Goal: Task Accomplishment & Management: Complete application form

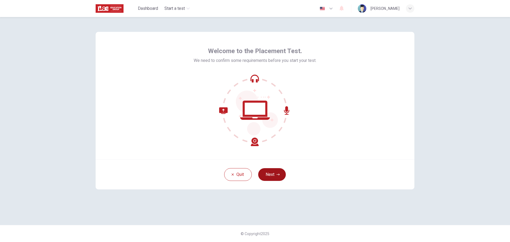
click at [269, 176] on button "Next" at bounding box center [272, 174] width 28 height 13
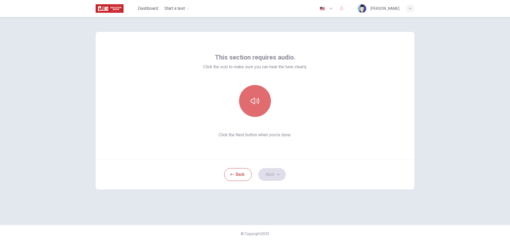
click at [258, 101] on icon "button" at bounding box center [255, 101] width 8 height 8
click at [274, 176] on button "Next" at bounding box center [272, 174] width 28 height 13
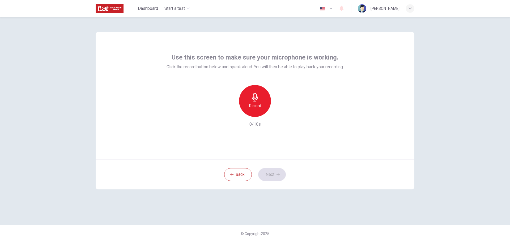
click at [256, 101] on icon "button" at bounding box center [255, 97] width 6 height 8
click at [279, 113] on icon "button" at bounding box center [279, 112] width 2 height 3
click at [274, 174] on button "Next" at bounding box center [272, 174] width 28 height 13
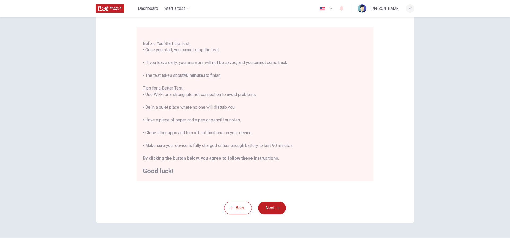
scroll to position [53, 0]
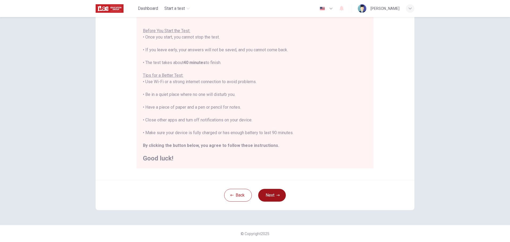
click at [272, 195] on button "Next" at bounding box center [272, 195] width 28 height 13
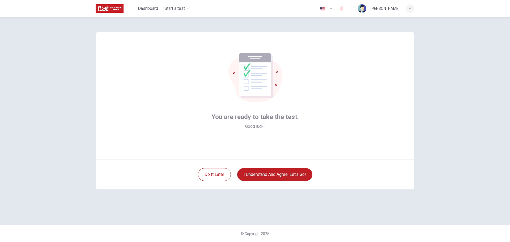
scroll to position [0, 0]
click at [269, 175] on button "I understand and agree. Let’s go!" at bounding box center [274, 174] width 75 height 13
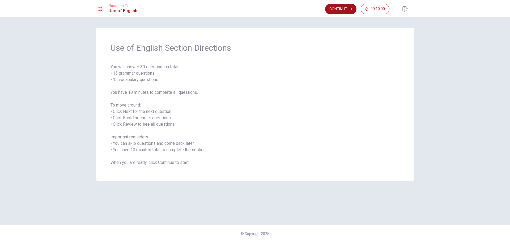
click at [336, 9] on button "Continue" at bounding box center [340, 9] width 31 height 11
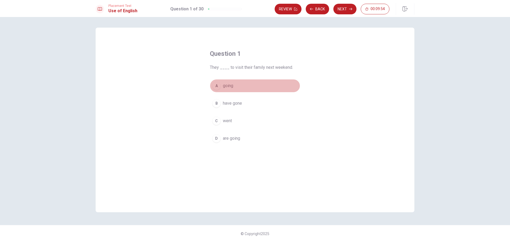
click at [217, 86] on div "A" at bounding box center [216, 85] width 8 height 8
click at [238, 140] on span "are going" at bounding box center [231, 138] width 17 height 6
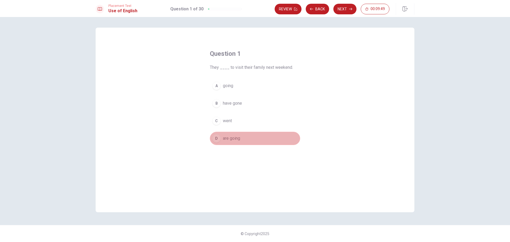
click at [228, 139] on span "are going" at bounding box center [231, 138] width 17 height 6
click at [354, 8] on button "Next" at bounding box center [344, 9] width 23 height 11
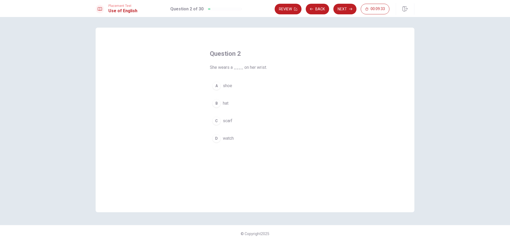
click at [217, 85] on div "A" at bounding box center [216, 85] width 8 height 8
click at [347, 11] on button "Next" at bounding box center [344, 9] width 23 height 11
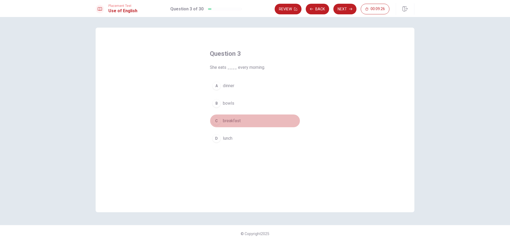
click at [217, 120] on div "C" at bounding box center [216, 121] width 8 height 8
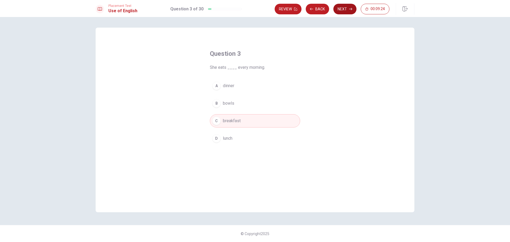
click at [350, 8] on icon "button" at bounding box center [350, 8] width 3 height 3
click at [218, 140] on div "D" at bounding box center [216, 138] width 8 height 8
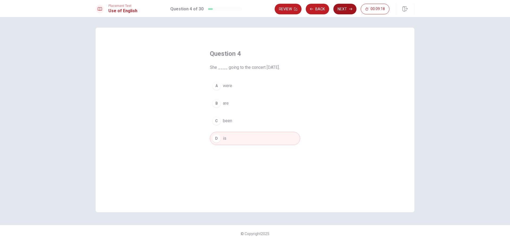
click at [348, 9] on button "Next" at bounding box center [344, 9] width 23 height 11
click at [224, 139] on span "called" at bounding box center [228, 138] width 11 height 6
click at [348, 11] on button "Next" at bounding box center [344, 9] width 23 height 11
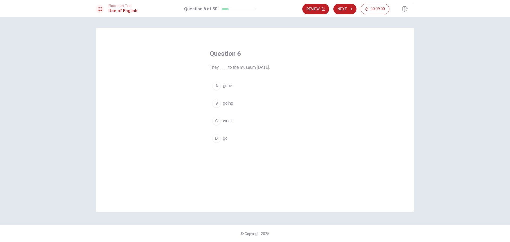
click at [227, 118] on span "went" at bounding box center [227, 121] width 9 height 6
click at [347, 8] on button "Next" at bounding box center [344, 9] width 23 height 11
click at [227, 121] on span "cooks" at bounding box center [228, 121] width 11 height 6
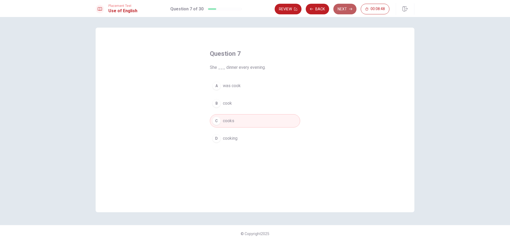
click at [346, 10] on button "Next" at bounding box center [344, 9] width 23 height 11
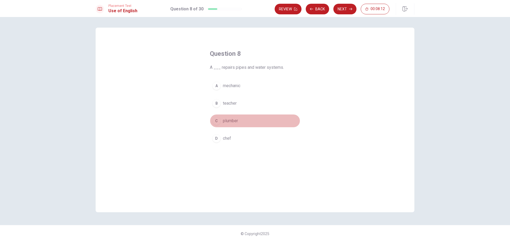
click at [225, 121] on span "plumber" at bounding box center [230, 121] width 15 height 6
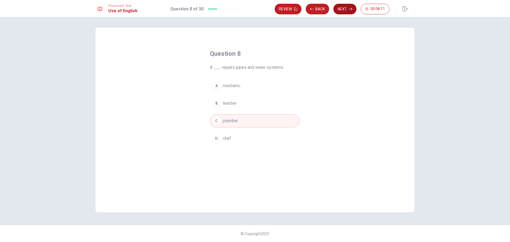
click at [348, 7] on button "Next" at bounding box center [344, 9] width 23 height 11
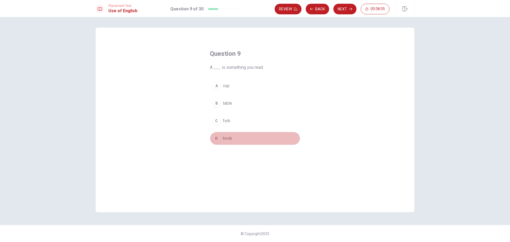
click at [223, 139] on span "book" at bounding box center [227, 138] width 9 height 6
click at [346, 8] on button "Next" at bounding box center [344, 9] width 23 height 11
click at [227, 119] on span "had" at bounding box center [226, 121] width 7 height 6
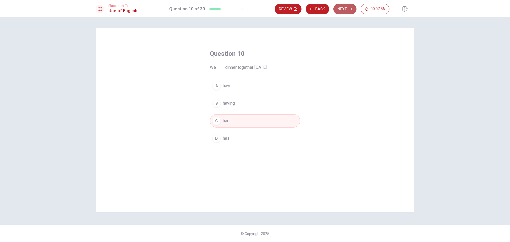
click at [346, 9] on button "Next" at bounding box center [344, 9] width 23 height 11
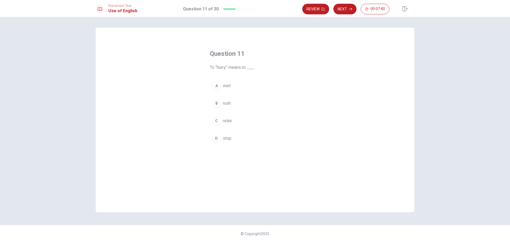
click at [226, 104] on span "rush" at bounding box center [227, 103] width 8 height 6
click at [345, 8] on button "Next" at bounding box center [344, 9] width 23 height 11
click at [230, 139] on span "will go" at bounding box center [229, 138] width 12 height 6
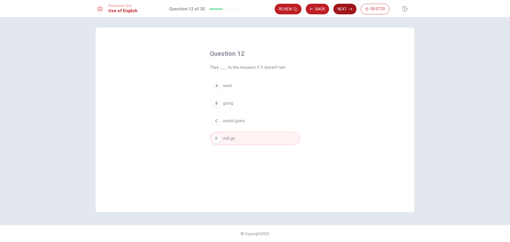
click at [350, 8] on icon "button" at bounding box center [350, 8] width 3 height 3
click at [229, 139] on span "difficult" at bounding box center [230, 138] width 14 height 6
click at [344, 8] on button "Next" at bounding box center [344, 9] width 23 height 11
click at [232, 85] on span "wasn’t go" at bounding box center [232, 86] width 18 height 6
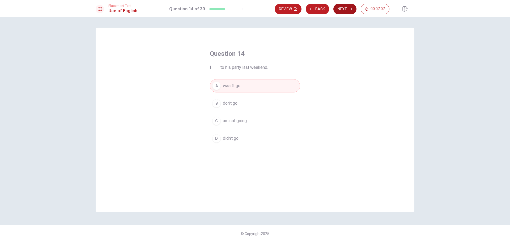
click at [345, 11] on button "Next" at bounding box center [344, 9] width 23 height 11
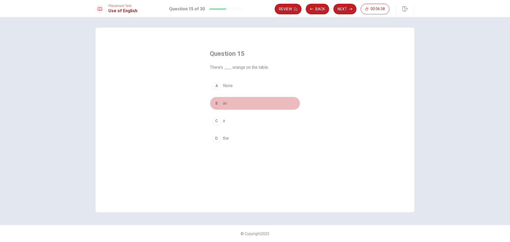
click at [226, 103] on span "an" at bounding box center [225, 103] width 4 height 6
click at [351, 8] on icon "button" at bounding box center [350, 9] width 3 height 2
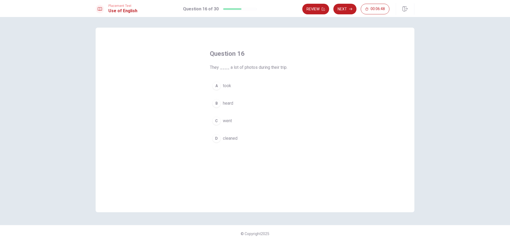
click at [229, 85] on span "took" at bounding box center [227, 86] width 8 height 6
click at [345, 9] on button "Next" at bounding box center [344, 9] width 23 height 11
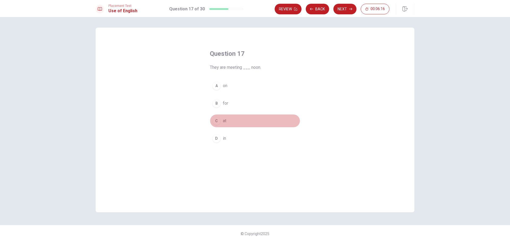
click at [219, 119] on div "C" at bounding box center [216, 121] width 8 height 8
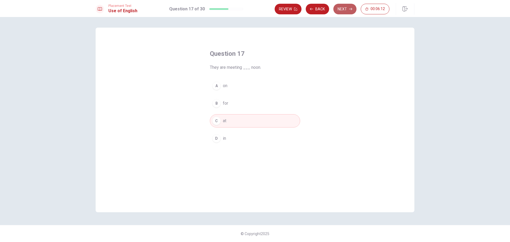
click at [346, 10] on button "Next" at bounding box center [344, 9] width 23 height 11
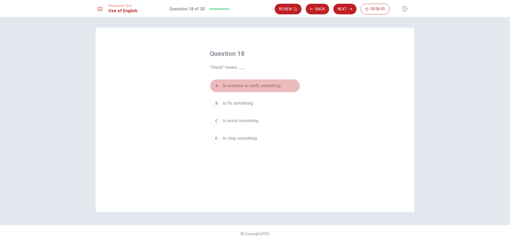
click at [246, 88] on span "to examine or verify something" at bounding box center [252, 86] width 58 height 6
click at [347, 10] on button "Next" at bounding box center [344, 9] width 23 height 11
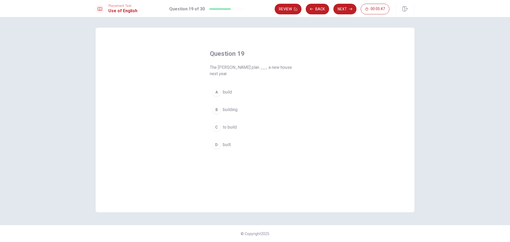
click at [227, 89] on span "build" at bounding box center [227, 92] width 9 height 6
click at [343, 6] on button "Next" at bounding box center [344, 9] width 23 height 11
click at [225, 105] on span "goes" at bounding box center [228, 103] width 10 height 6
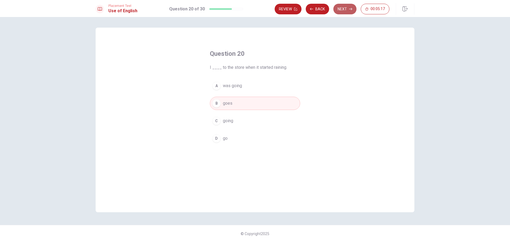
click at [346, 12] on button "Next" at bounding box center [344, 9] width 23 height 11
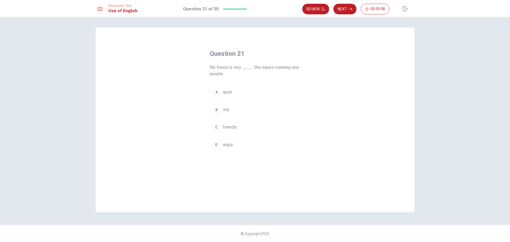
click at [229, 130] on span "friendly" at bounding box center [230, 127] width 14 height 6
click at [348, 9] on button "Next" at bounding box center [344, 9] width 23 height 11
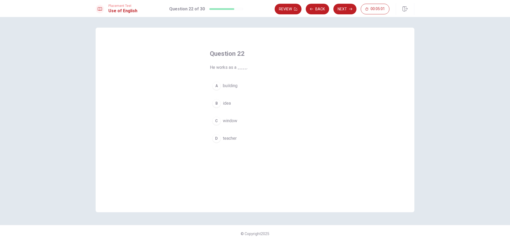
click at [228, 138] on span "teacher" at bounding box center [230, 138] width 14 height 6
click at [347, 10] on button "Next" at bounding box center [344, 9] width 23 height 11
click at [225, 102] on span "sunny" at bounding box center [228, 103] width 11 height 6
click at [347, 8] on button "Next" at bounding box center [344, 9] width 23 height 11
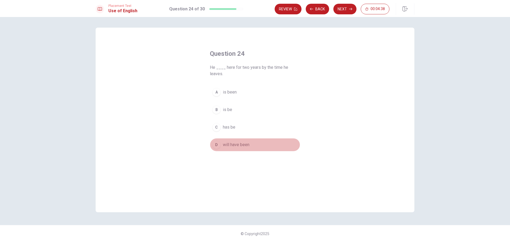
click at [237, 144] on span "will have been" at bounding box center [236, 144] width 27 height 6
click at [339, 10] on button "Next" at bounding box center [344, 9] width 23 height 11
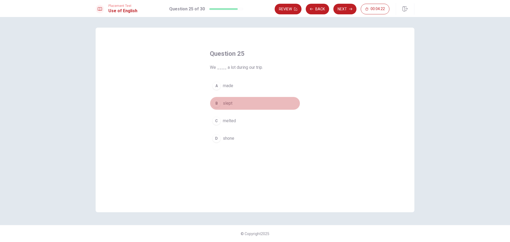
click at [231, 104] on span "slept" at bounding box center [228, 103] width 10 height 6
click at [343, 8] on button "Next" at bounding box center [344, 9] width 23 height 11
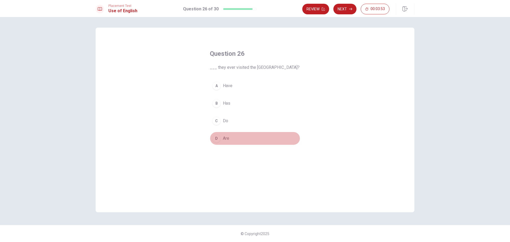
click at [222, 138] on button "D Are" at bounding box center [255, 138] width 90 height 13
click at [343, 8] on button "Next" at bounding box center [344, 9] width 23 height 11
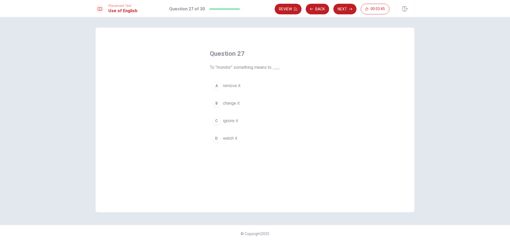
click at [233, 136] on span "watch it" at bounding box center [230, 138] width 14 height 6
click at [345, 10] on button "Next" at bounding box center [344, 9] width 23 height 11
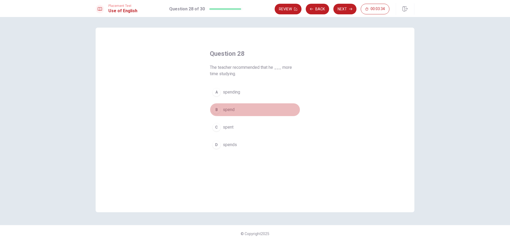
click at [226, 112] on span "spend" at bounding box center [229, 109] width 12 height 6
click at [236, 144] on button "D spends" at bounding box center [255, 144] width 90 height 13
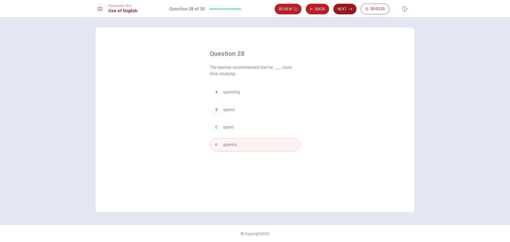
click at [347, 9] on button "Next" at bounding box center [344, 9] width 23 height 11
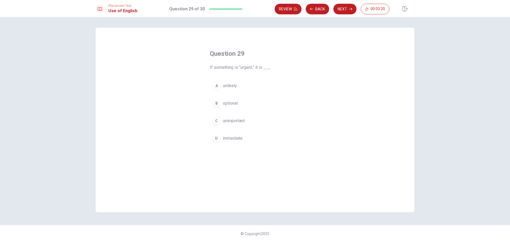
click at [238, 138] on span "immediate" at bounding box center [233, 138] width 20 height 6
click at [346, 8] on button "Next" at bounding box center [344, 9] width 23 height 11
click at [229, 138] on span "frequent" at bounding box center [231, 138] width 16 height 6
click at [343, 10] on button "Next" at bounding box center [344, 9] width 23 height 11
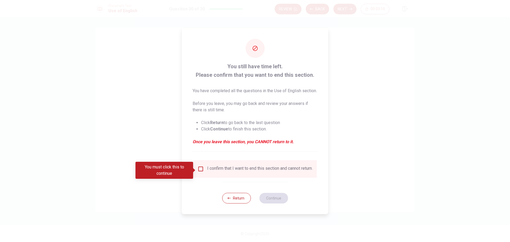
click at [199, 170] on input "You must click this to continue" at bounding box center [200, 169] width 6 height 6
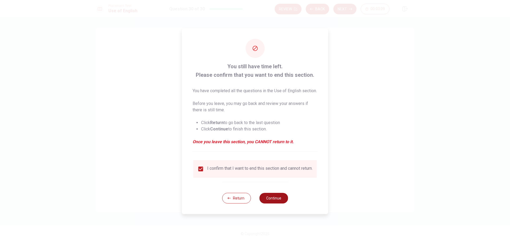
click at [270, 203] on button "Continue" at bounding box center [273, 198] width 29 height 11
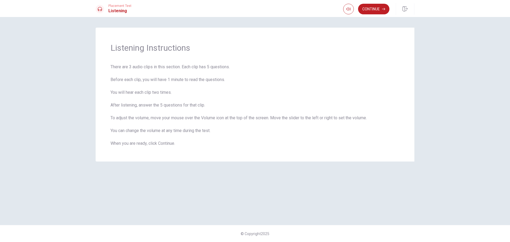
click at [373, 7] on button "Continue" at bounding box center [373, 9] width 31 height 11
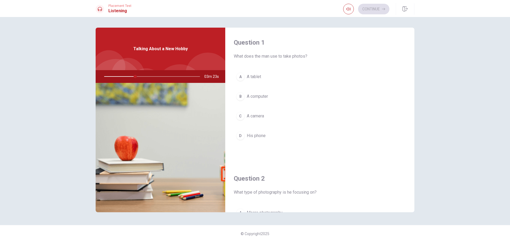
click at [248, 115] on span "A camera" at bounding box center [255, 116] width 17 height 6
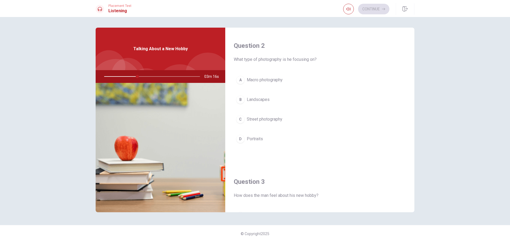
click at [256, 104] on button "B Landscapes" at bounding box center [320, 99] width 172 height 13
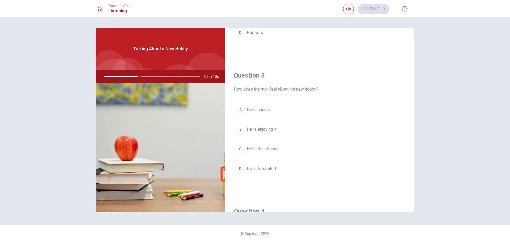
scroll to position [265, 0]
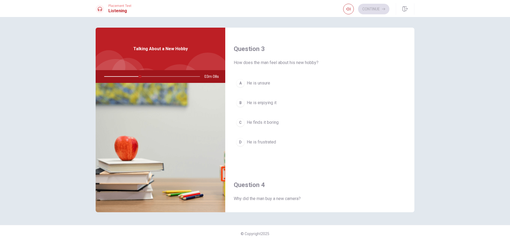
click at [273, 105] on span "He is enjoying it" at bounding box center [262, 103] width 30 height 6
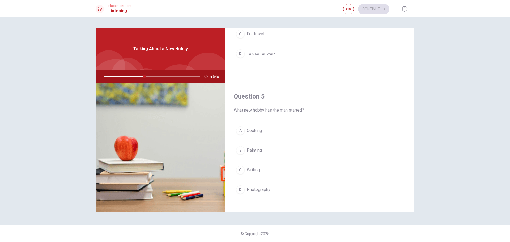
scroll to position [495, 0]
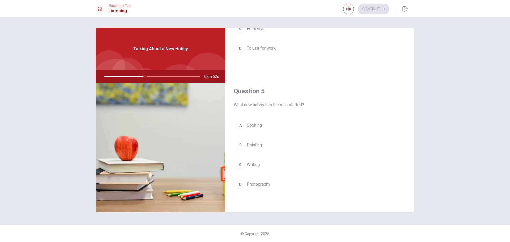
click at [259, 182] on span "Photography" at bounding box center [259, 184] width 24 height 6
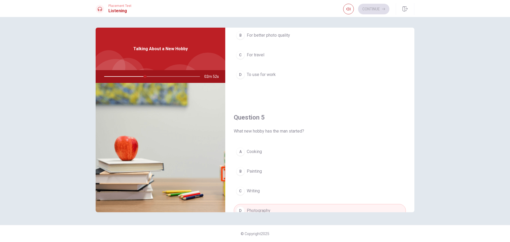
scroll to position [389, 0]
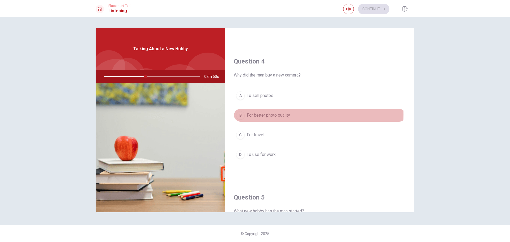
click at [283, 114] on span "For better photo quality" at bounding box center [268, 115] width 43 height 6
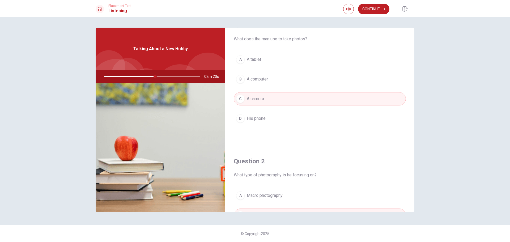
scroll to position [0, 0]
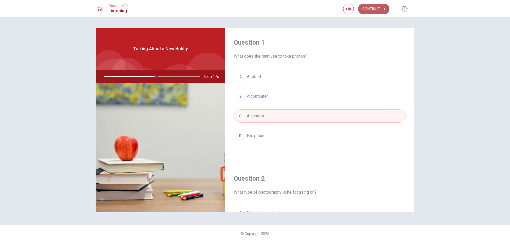
click at [373, 6] on button "Continue" at bounding box center [373, 9] width 31 height 11
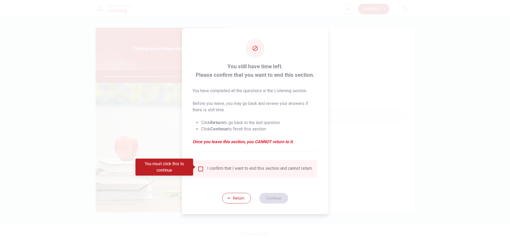
click at [201, 167] on input "You must click this to continue" at bounding box center [200, 169] width 6 height 6
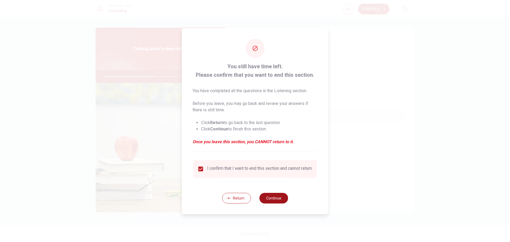
click at [279, 201] on button "Continue" at bounding box center [273, 198] width 29 height 11
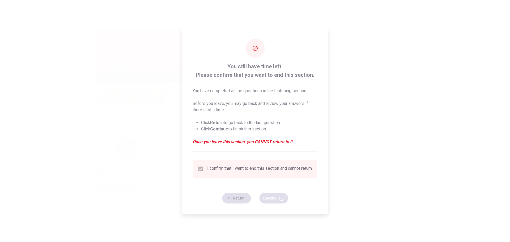
type input "56"
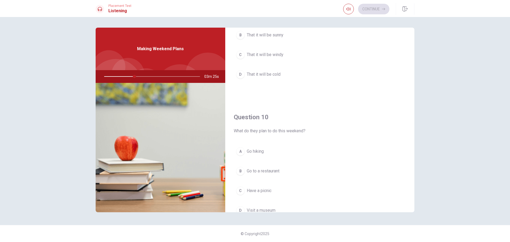
scroll to position [495, 0]
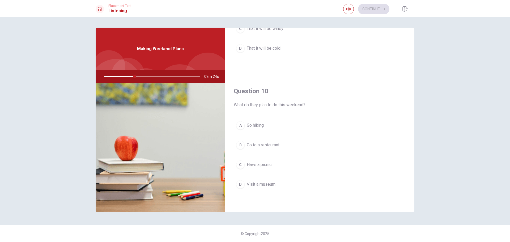
click at [255, 166] on span "Have a picnic" at bounding box center [259, 164] width 25 height 6
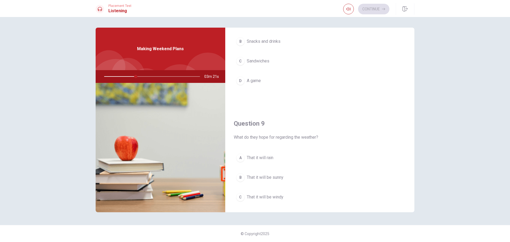
scroll to position [256, 0]
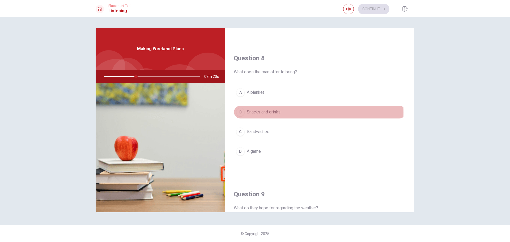
click at [269, 113] on span "Snacks and drinks" at bounding box center [264, 112] width 34 height 6
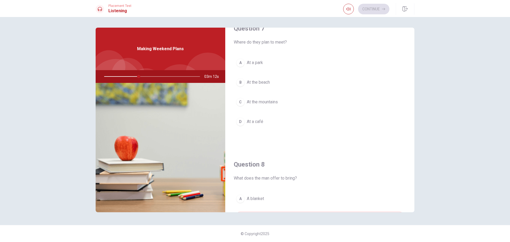
scroll to position [97, 0]
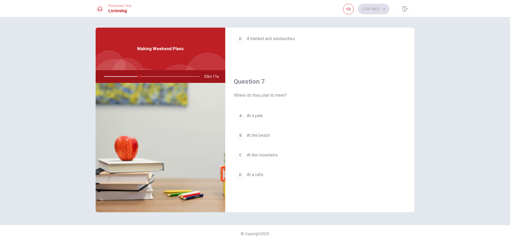
click at [253, 114] on span "At a park" at bounding box center [255, 116] width 16 height 6
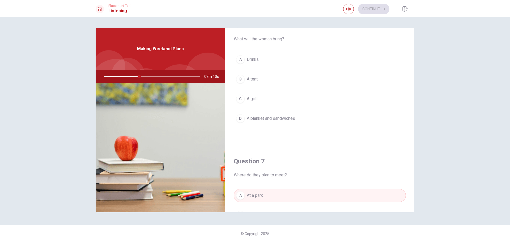
scroll to position [0, 0]
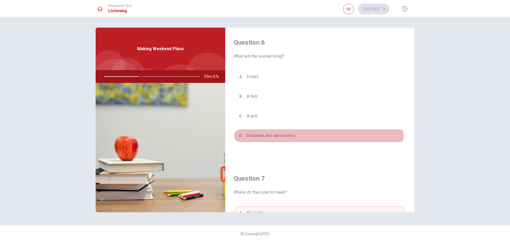
click at [271, 135] on span "A blanket and sandwiches" at bounding box center [271, 135] width 48 height 6
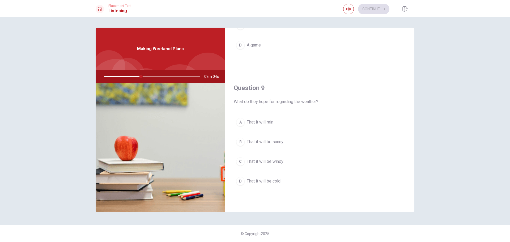
scroll to position [372, 0]
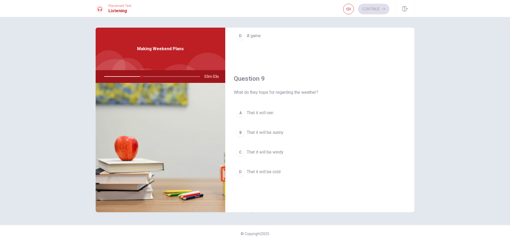
click at [272, 150] on span "That it will be windy" at bounding box center [265, 152] width 37 height 6
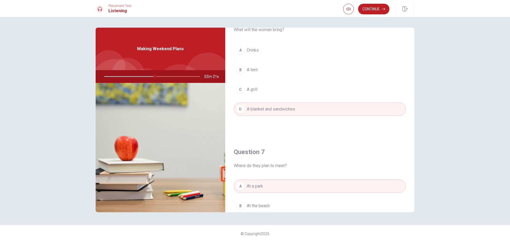
scroll to position [0, 0]
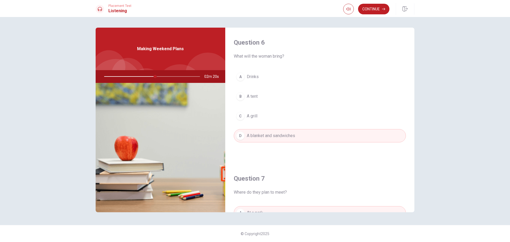
click at [148, 76] on div at bounding box center [151, 76] width 106 height 13
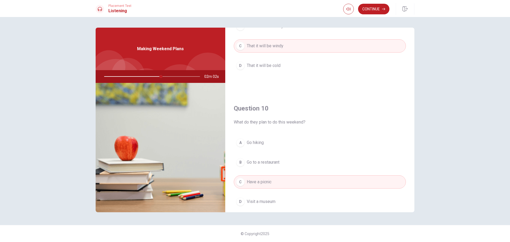
scroll to position [495, 0]
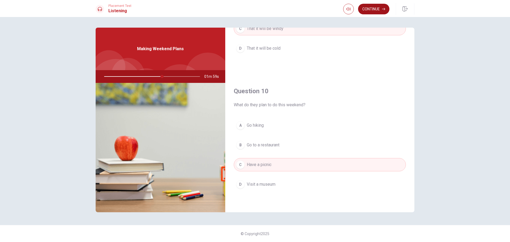
click at [374, 9] on button "Continue" at bounding box center [373, 9] width 31 height 11
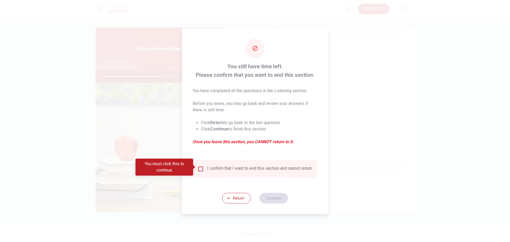
click at [200, 168] on input "You must click this to continue" at bounding box center [200, 169] width 6 height 6
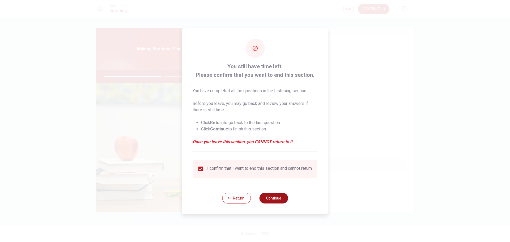
click at [275, 200] on button "Continue" at bounding box center [273, 198] width 29 height 11
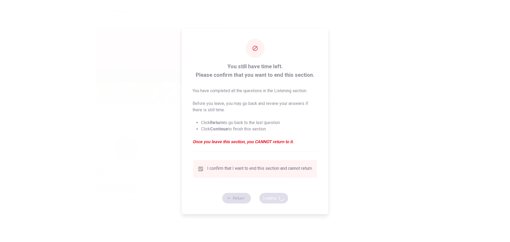
type input "62"
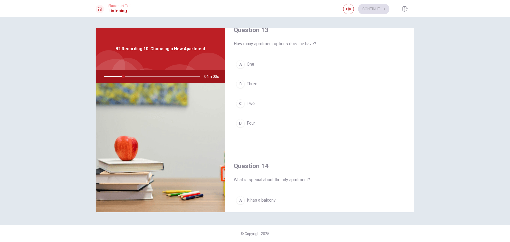
scroll to position [249, 0]
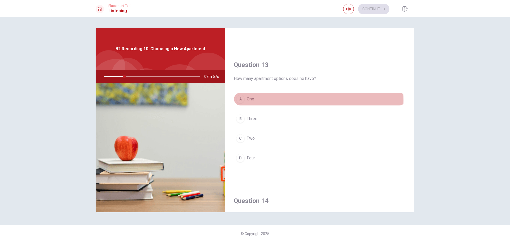
click at [310, 100] on button "A One" at bounding box center [320, 98] width 172 height 13
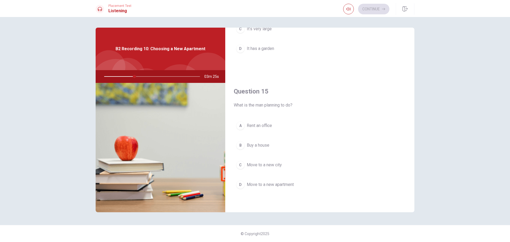
scroll to position [495, 0]
click at [275, 183] on span "Move to a new apartment" at bounding box center [270, 184] width 47 height 6
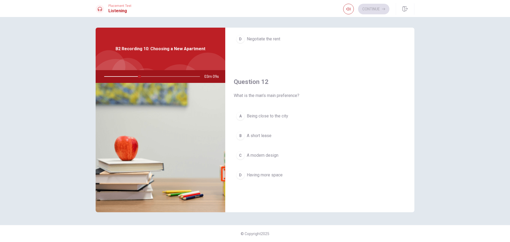
scroll to position [97, 0]
click at [272, 174] on span "Having more space" at bounding box center [265, 174] width 36 height 6
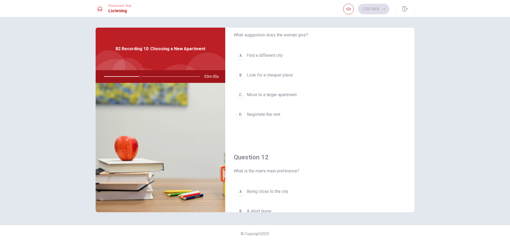
scroll to position [0, 0]
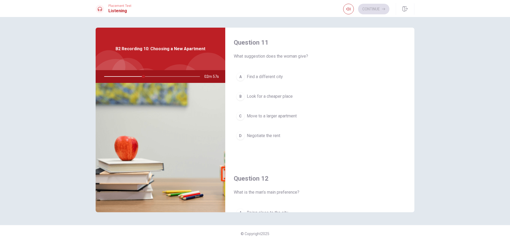
click at [281, 96] on span "Look for a cheaper place" at bounding box center [270, 96] width 46 height 6
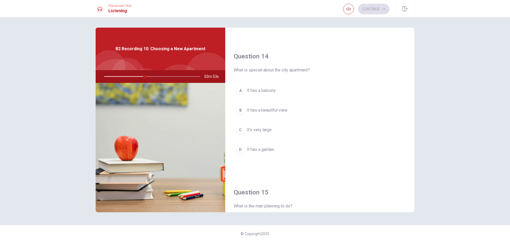
scroll to position [398, 0]
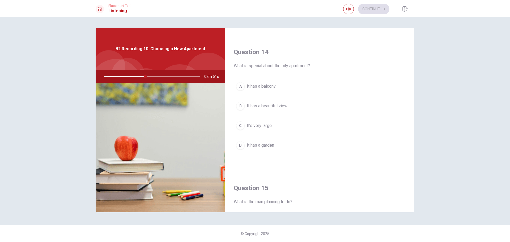
click at [275, 105] on span "It has a beautiful view" at bounding box center [267, 106] width 41 height 6
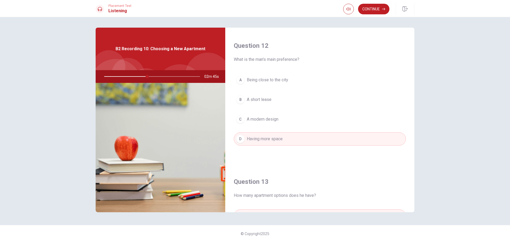
scroll to position [239, 0]
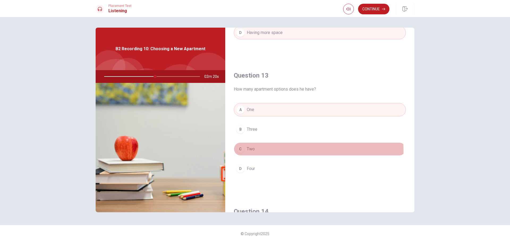
click at [255, 151] on span "Two" at bounding box center [251, 149] width 8 height 6
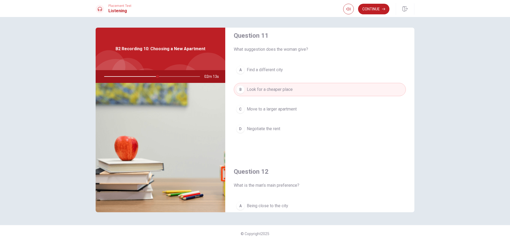
scroll to position [0, 0]
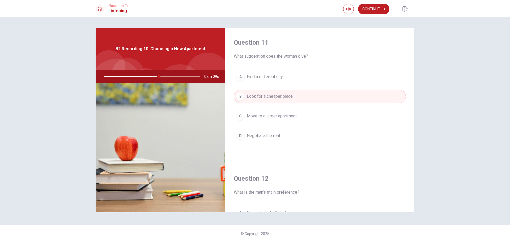
click at [289, 116] on span "Move to a larger apartment" at bounding box center [272, 116] width 50 height 6
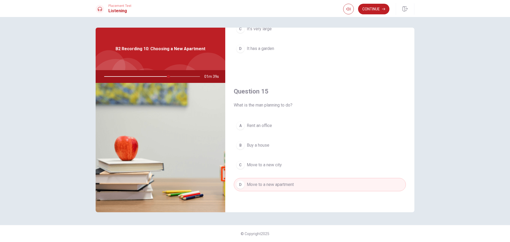
scroll to position [495, 0]
click at [369, 10] on button "Continue" at bounding box center [373, 9] width 31 height 11
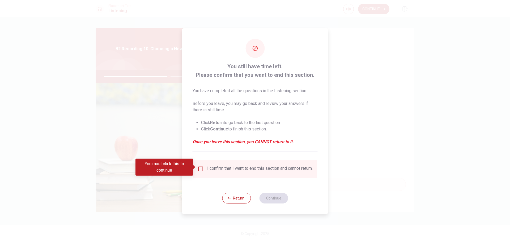
drag, startPoint x: 202, startPoint y: 167, endPoint x: 209, endPoint y: 170, distance: 7.5
click at [202, 167] on input "You must click this to continue" at bounding box center [200, 169] width 6 height 6
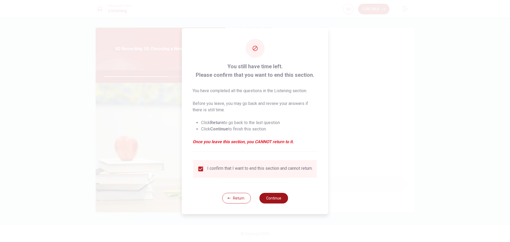
click at [272, 199] on button "Continue" at bounding box center [273, 198] width 29 height 11
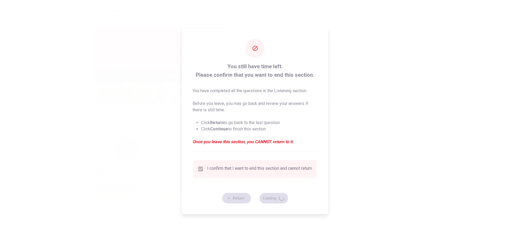
type input "69"
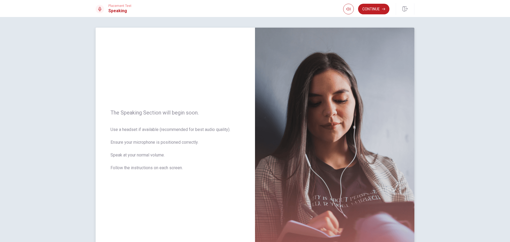
scroll to position [27, 0]
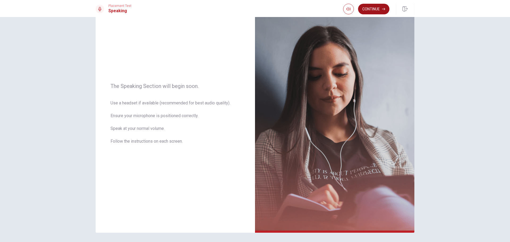
click at [370, 10] on button "Continue" at bounding box center [373, 9] width 31 height 11
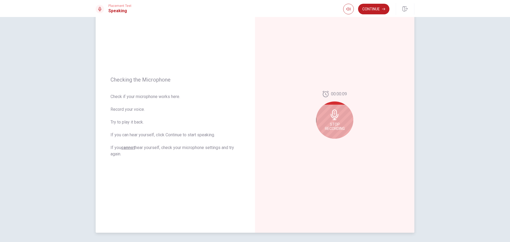
click at [333, 122] on span "Stop Recording" at bounding box center [335, 126] width 20 height 8
click at [339, 144] on icon "Play Audio" at bounding box center [340, 142] width 2 height 3
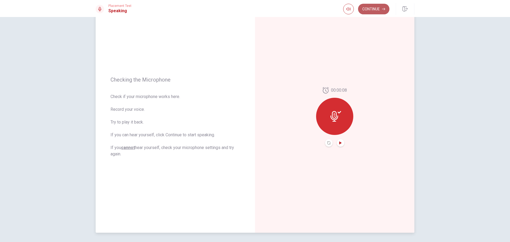
click at [374, 12] on button "Continue" at bounding box center [373, 9] width 31 height 11
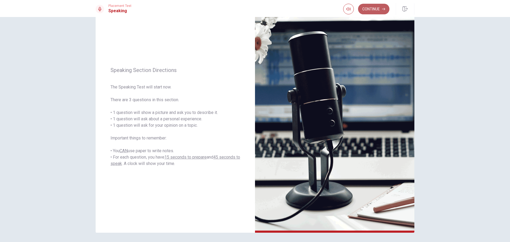
click at [378, 10] on button "Continue" at bounding box center [373, 9] width 31 height 11
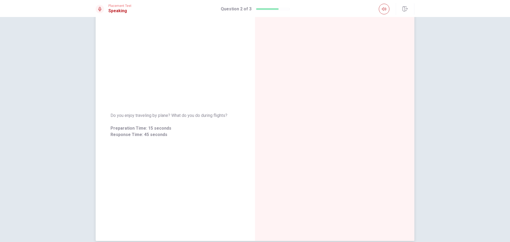
scroll to position [0, 0]
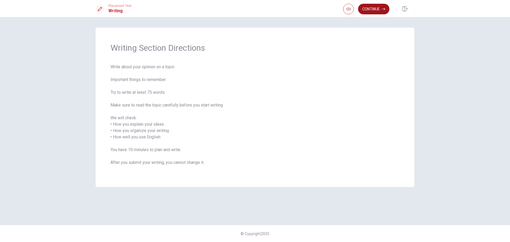
click at [376, 8] on button "Continue" at bounding box center [373, 9] width 31 height 11
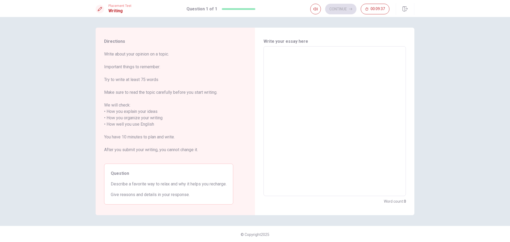
click at [286, 67] on textarea at bounding box center [334, 121] width 135 height 141
type textarea "M"
type textarea "x"
type textarea "Mu"
type textarea "x"
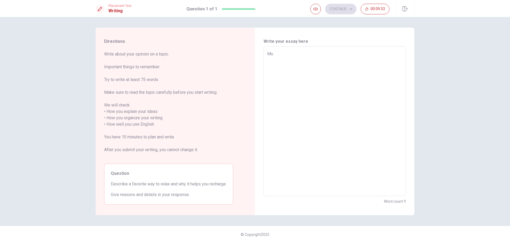
type textarea "Mu"
type textarea "x"
type textarea "Mu"
type textarea "x"
type textarea "M"
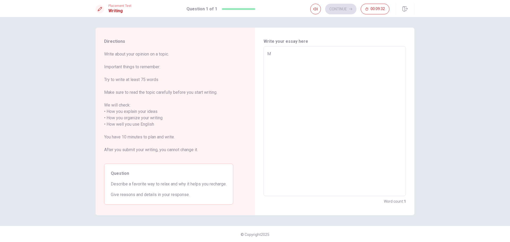
type textarea "x"
type textarea "My"
type textarea "x"
type textarea "M"
type textarea "x"
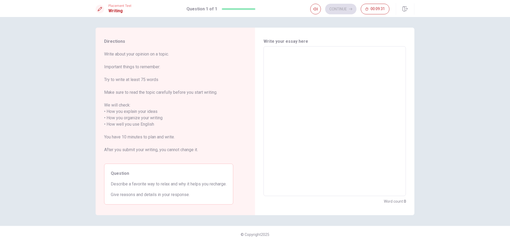
type textarea "I"
type textarea "x"
type textarea "I"
type textarea "x"
type textarea "I h"
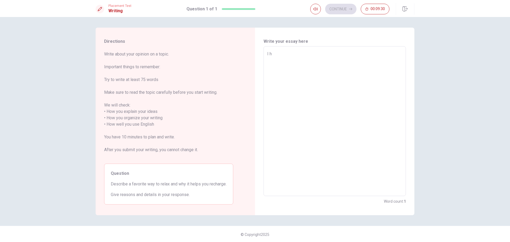
type textarea "x"
type textarea "I ha"
type textarea "x"
type textarea "I hav"
type textarea "x"
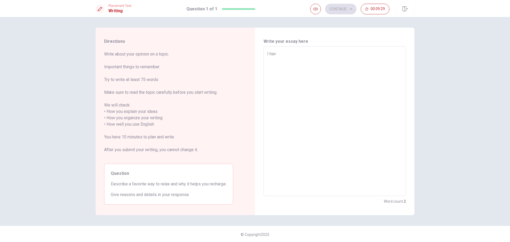
type textarea "I have"
type textarea "x"
type textarea "I have"
type textarea "x"
type textarea "I have s"
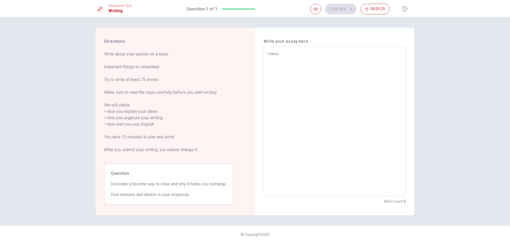
type textarea "x"
type textarea "I have so"
type textarea "x"
type textarea "I have som"
type textarea "x"
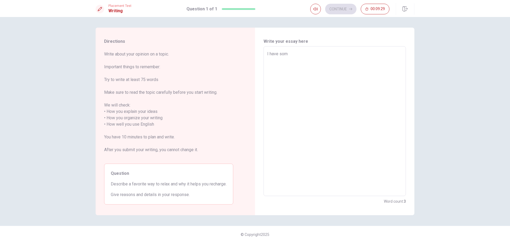
type textarea "I have some"
type textarea "x"
type textarea "I have some"
type textarea "x"
type textarea "I have some t"
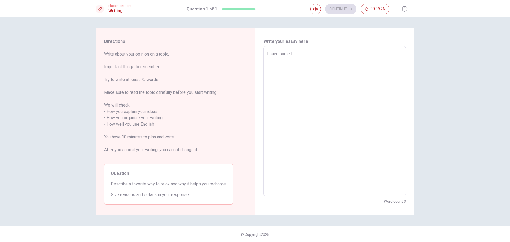
type textarea "x"
type textarea "I have some ti"
type textarea "x"
type textarea "I have some t"
type textarea "x"
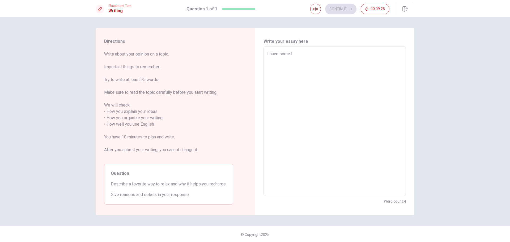
type textarea "I have some th"
type textarea "x"
type textarea "I have some thi"
type textarea "x"
type textarea "I have some thin"
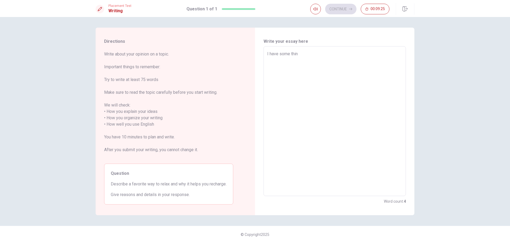
type textarea "x"
type textarea "I have some thing"
type textarea "x"
type textarea "I have some thing"
type textarea "x"
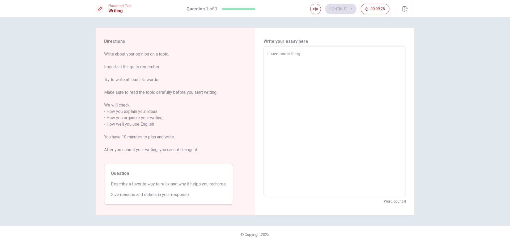
type textarea "I have some"
type textarea "x"
type textarea "I have"
type textarea "x"
type textarea "I"
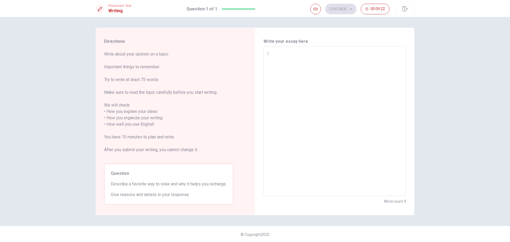
type textarea "x"
type textarea "I l"
type textarea "x"
type textarea "I"
type textarea "x"
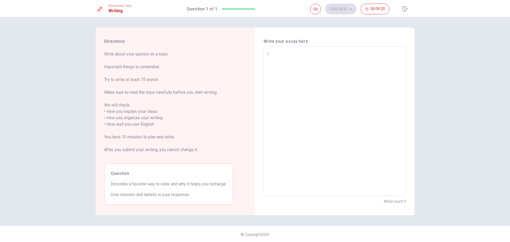
type textarea "I h"
type textarea "x"
type textarea "I ha"
type textarea "x"
type textarea "I hav"
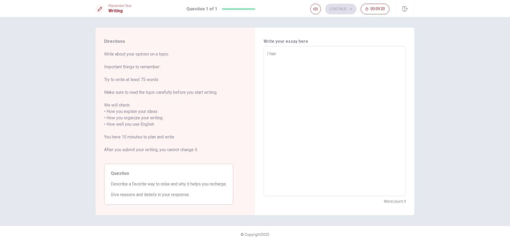
type textarea "x"
type textarea "I have"
type textarea "x"
type textarea "I have"
type textarea "x"
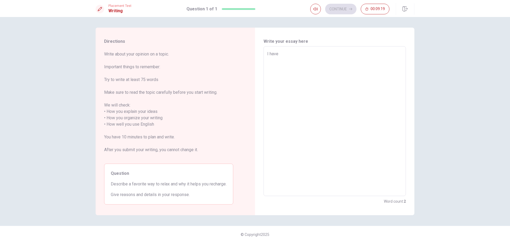
type textarea "I have s"
type textarea "x"
type textarea "I have so"
type textarea "x"
type textarea "I have som"
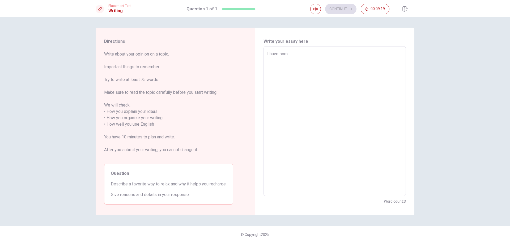
type textarea "x"
type textarea "I have some"
type textarea "x"
type textarea "I have some"
type textarea "x"
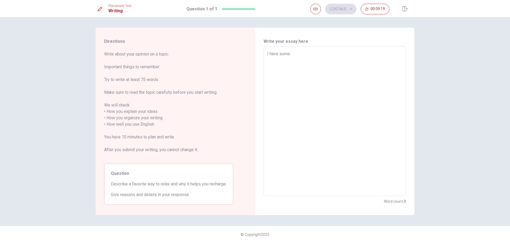
type textarea "I have some w"
type textarea "x"
type textarea "I have some wa"
type textarea "x"
type textarea "I have some way"
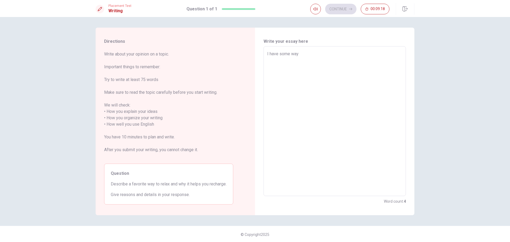
type textarea "x"
type textarea "I have some way"
type textarea "x"
type textarea "I have some way t"
type textarea "x"
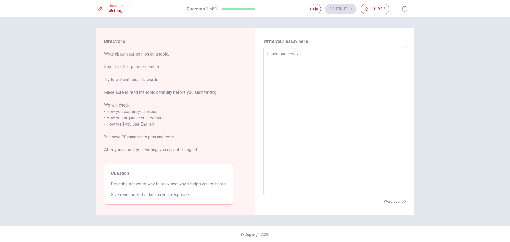
type textarea "I have some way to"
type textarea "x"
type textarea "I have some way to"
type textarea "x"
type textarea "I have some way to r"
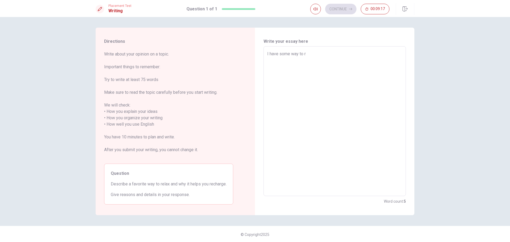
type textarea "x"
type textarea "I have some way to re"
type textarea "x"
type textarea "I have some way to rel"
type textarea "x"
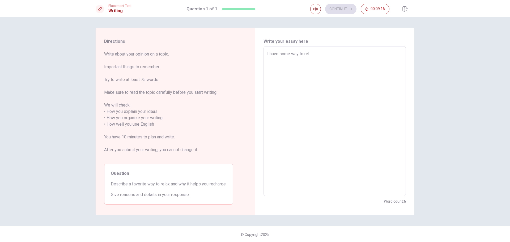
type textarea "I have some way to [MEDICAL_DATA]"
type textarea "x"
type textarea "I have some way to relax"
type textarea "x"
type textarea "I have some way to relax"
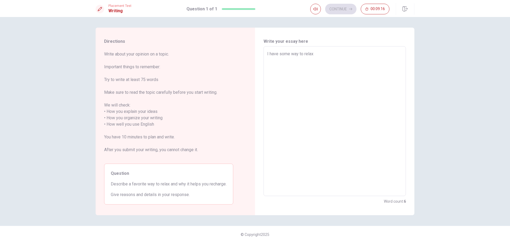
type textarea "x"
type textarea "I have some way to relax a"
type textarea "x"
type textarea "I have some way to relax an"
type textarea "x"
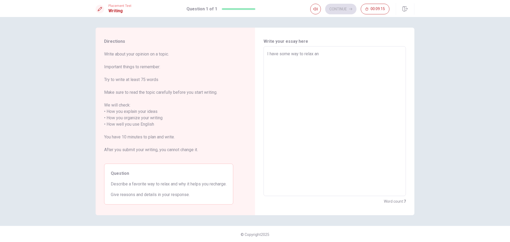
type textarea "I have some way to relax and"
type textarea "x"
type textarea "I have some way to relax and"
type textarea "x"
type textarea "I have some way to relax and t"
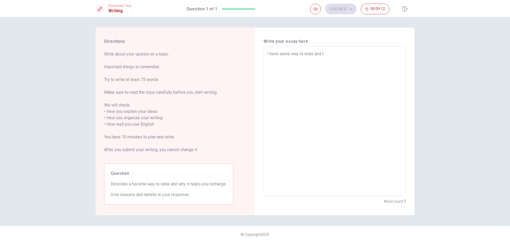
type textarea "x"
type textarea "I have some way to relax and th"
type textarea "x"
type textarea "I have some way to relax and thi"
type textarea "x"
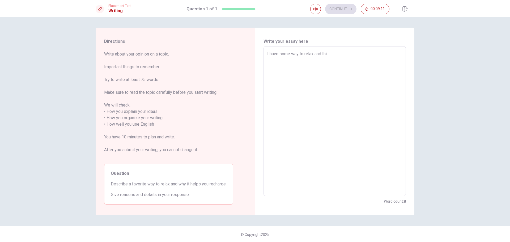
type textarea "I have some way to relax and this"
type textarea "x"
type textarea "I have some way to relax and thi"
type textarea "x"
type textarea "I have some way to relax and th"
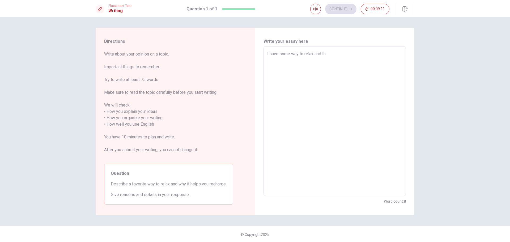
type textarea "x"
type textarea "I have some way to relax and t"
type textarea "x"
type textarea "I have some way to relax and"
type textarea "x"
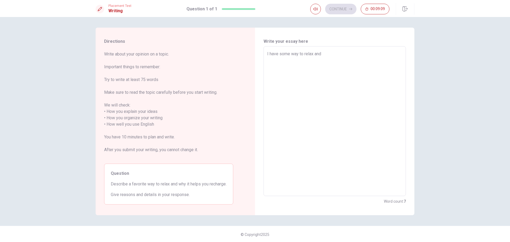
type textarea "I have some way to relax and w"
type textarea "x"
type textarea "I have some way to relax and wi"
type textarea "x"
type textarea "I have some way to relax and wil"
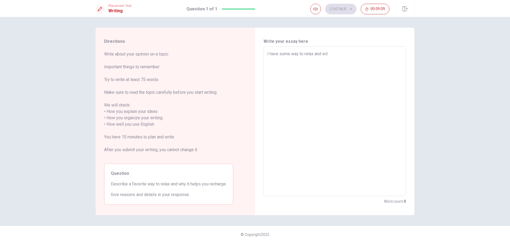
type textarea "x"
type textarea "I have some way to relax and will"
type textarea "x"
type textarea "I have some way to relax and will"
type textarea "x"
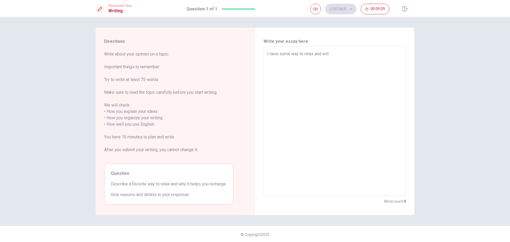
type textarea "I have some way to relax and will d"
type textarea "x"
type textarea "I have some way to relax and will de"
type textarea "x"
type textarea "I have some way to relax and will dep"
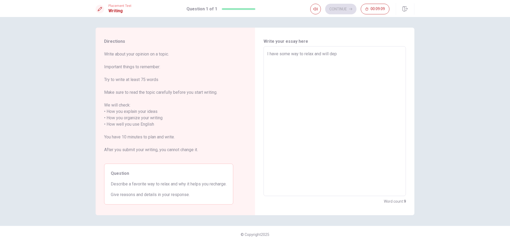
type textarea "x"
type textarea "I have some way to relax and will depe"
type textarea "x"
type textarea "I have some way to relax and will [MEDICAL_DATA]"
type textarea "x"
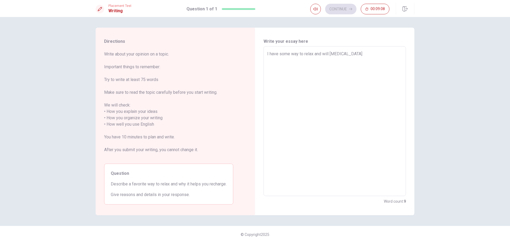
type textarea "I have some way to relax and will depend"
type textarea "x"
type textarea "I have some way to relax and will"
type textarea "x"
type textarea "I have some way to relax and"
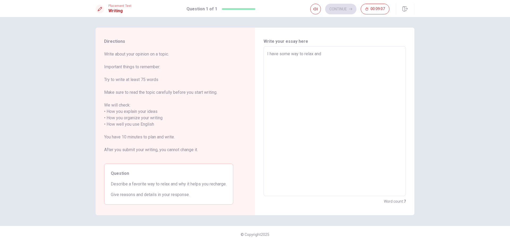
type textarea "x"
type textarea "I have some way to relax and i"
type textarea "x"
type textarea "I have some way to relax and it"
type textarea "x"
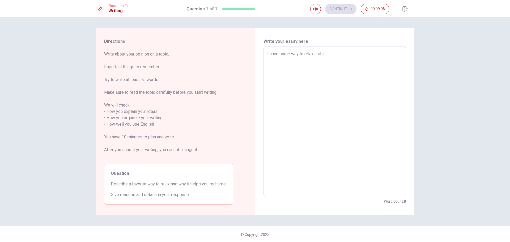
type textarea "I have some way to relax and it"
type textarea "x"
type textarea "I have some way to relax and it w"
type textarea "x"
type textarea "I have some way to relax and it wi"
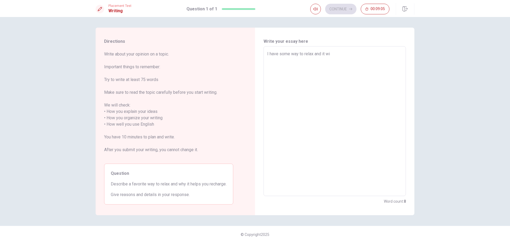
type textarea "x"
type textarea "I have some way to relax and it wil"
type textarea "x"
type textarea "I have some way to relax and it will"
type textarea "x"
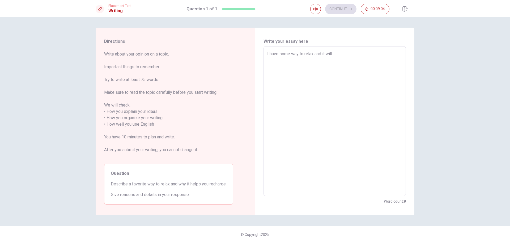
type textarea "I have some way to relax and it will"
type textarea "x"
type textarea "I have some way to relax and it will d"
type textarea "x"
type textarea "I have some way to relax and it will de"
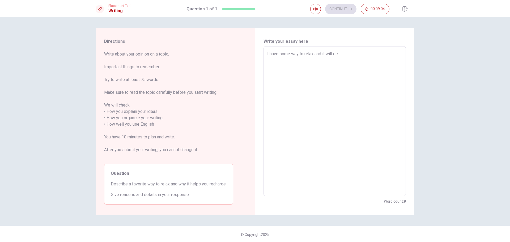
type textarea "x"
type textarea "I have some way to relax and it will dep"
type textarea "x"
type textarea "I have some way to relax and it will depe"
type textarea "x"
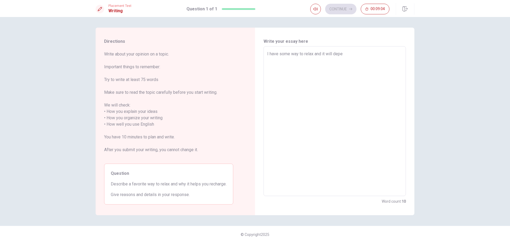
type textarea "I have some way to relax and it will [MEDICAL_DATA]"
type textarea "x"
type textarea "I have some way to relax and it will depend"
type textarea "x"
type textarea "I have some way to relax and it will depend"
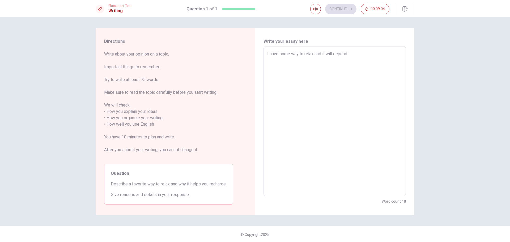
type textarea "x"
type textarea "I have some way to relax and it will depend o"
type textarea "x"
type textarea "I have some way to relax and it will depend of"
type textarea "x"
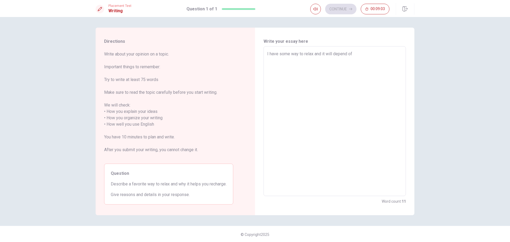
type textarea "I have some way to relax and it will depend of"
type textarea "x"
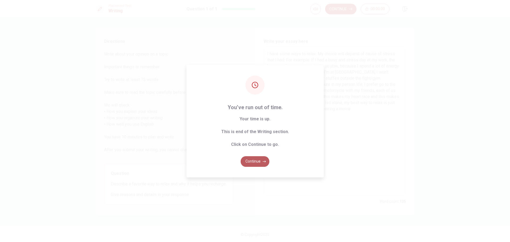
click at [259, 159] on button "Continue" at bounding box center [254, 161] width 29 height 11
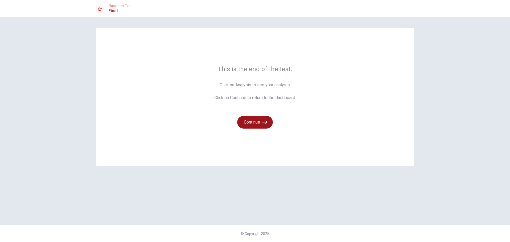
click at [257, 122] on button "Continue" at bounding box center [255, 122] width 36 height 13
